Goal: Information Seeking & Learning: Learn about a topic

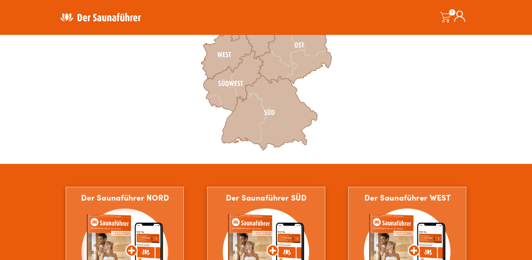
scroll to position [289, 0]
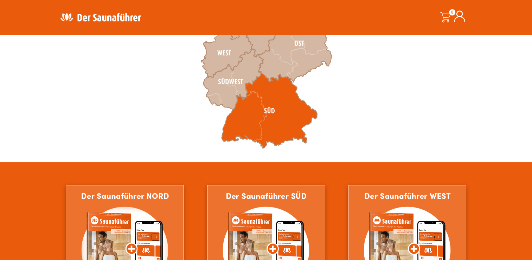
click at [274, 106] on icon at bounding box center [270, 111] width 96 height 75
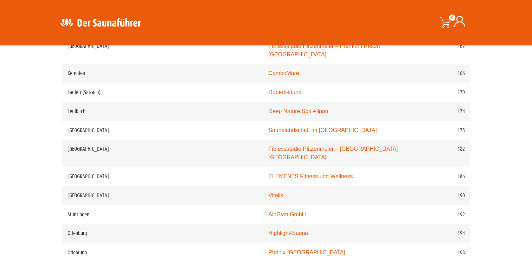
scroll to position [1105, 0]
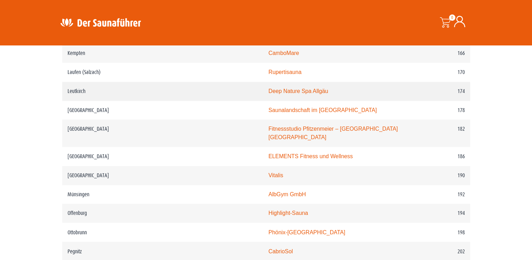
click at [268, 88] on link "Deep Nature Spa Allgäu" at bounding box center [298, 91] width 60 height 6
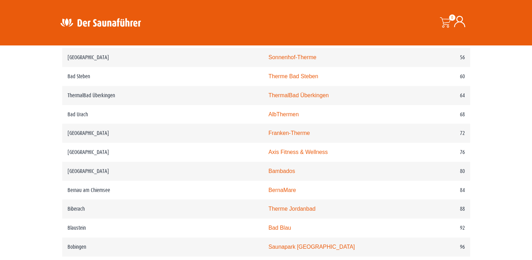
scroll to position [462, 0]
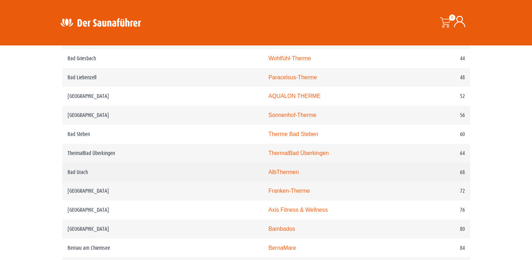
click at [268, 172] on link "AlbThermen" at bounding box center [283, 172] width 30 height 6
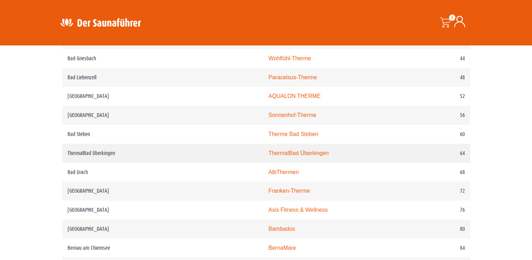
click at [268, 152] on link "ThermalBad Überkingen" at bounding box center [298, 153] width 61 height 6
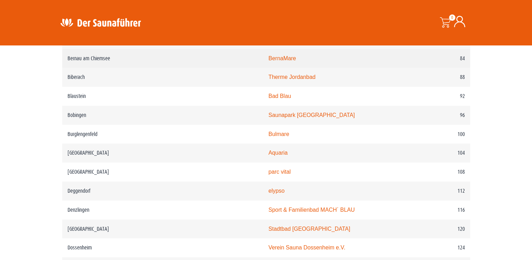
scroll to position [654, 0]
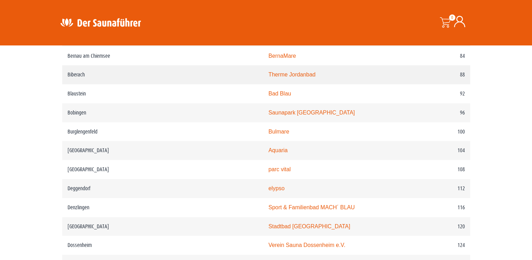
click at [268, 75] on link "Therme Jordanbad" at bounding box center [291, 74] width 47 height 6
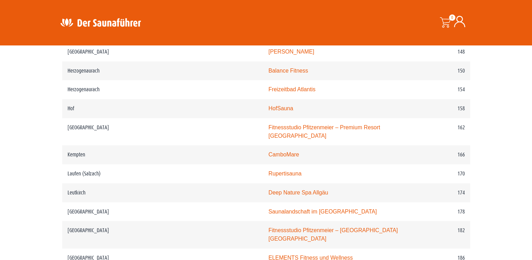
scroll to position [1018, 0]
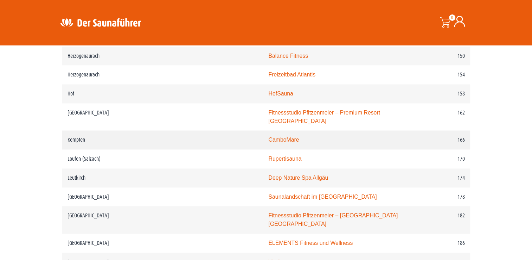
click at [268, 137] on link "CamboMare" at bounding box center [283, 140] width 31 height 6
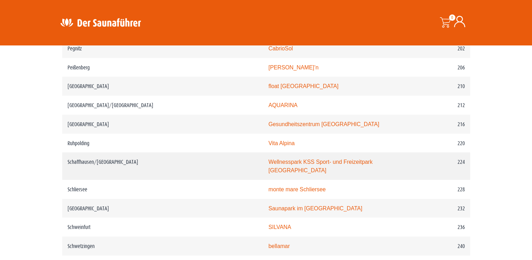
scroll to position [1310, 0]
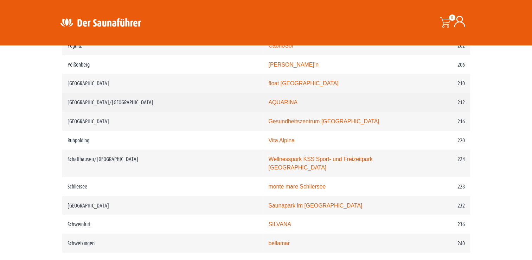
click at [268, 99] on link "AQUARINA" at bounding box center [282, 102] width 29 height 6
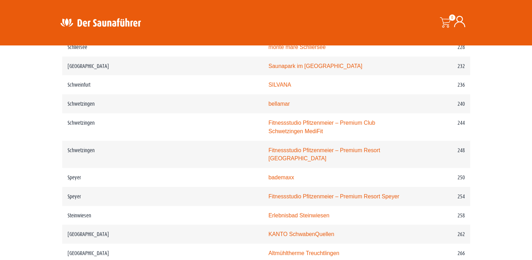
scroll to position [1461, 0]
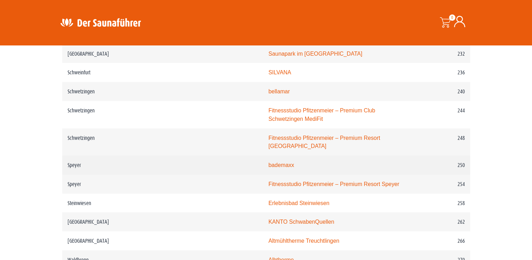
click at [268, 162] on link "bademaxx" at bounding box center [281, 165] width 26 height 6
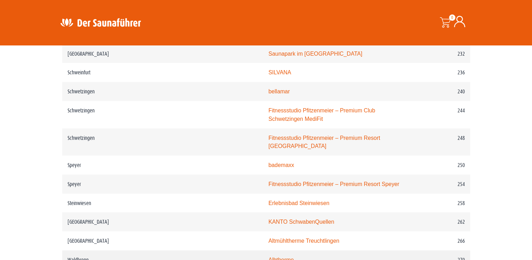
click at [268, 256] on link "Albtherme" at bounding box center [280, 259] width 25 height 6
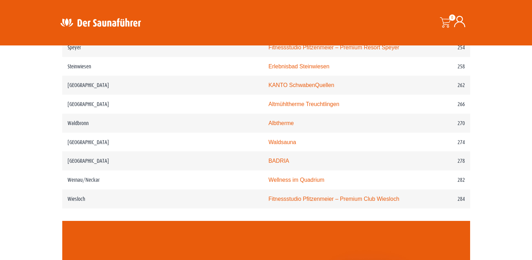
scroll to position [1603, 0]
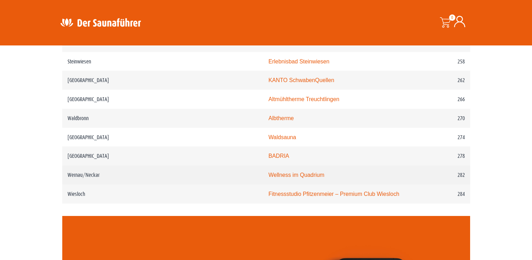
click at [268, 172] on link "Wellness im Quadrium" at bounding box center [296, 175] width 56 height 6
